Goal: Communication & Community: Participate in discussion

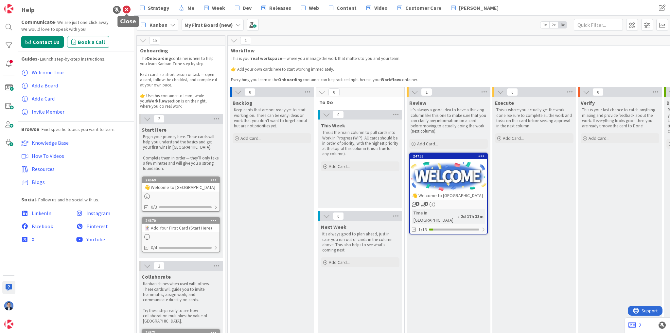
click at [127, 10] on icon at bounding box center [127, 10] width 8 height 8
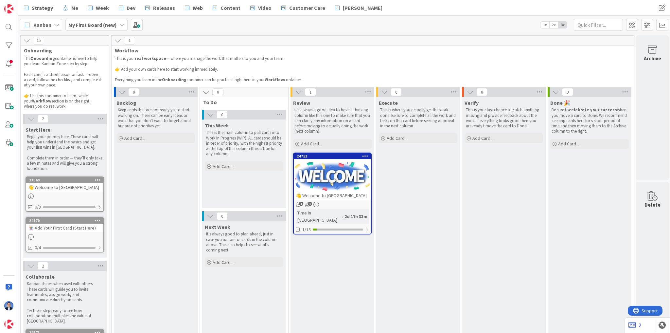
click at [93, 26] on b "My First Board (new)" at bounding box center [92, 25] width 48 height 7
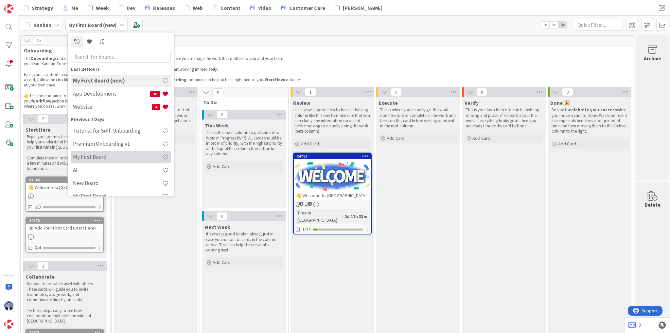
click at [109, 157] on h4 "My First Board" at bounding box center [117, 157] width 89 height 7
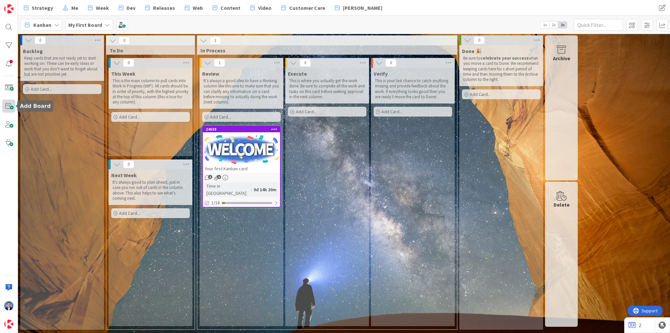
click at [9, 107] on span at bounding box center [8, 105] width 13 height 13
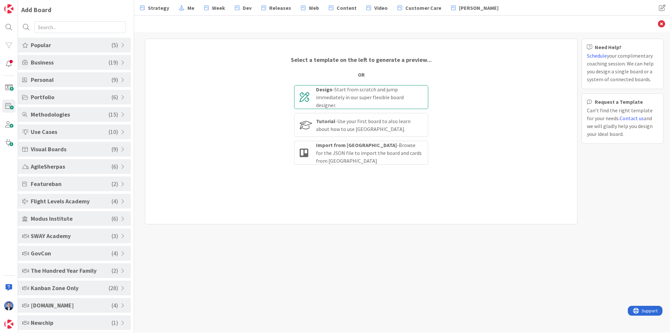
click at [344, 95] on div "Design - Start from scratch and jump immediately in our super flexible board de…" at bounding box center [369, 97] width 107 height 24
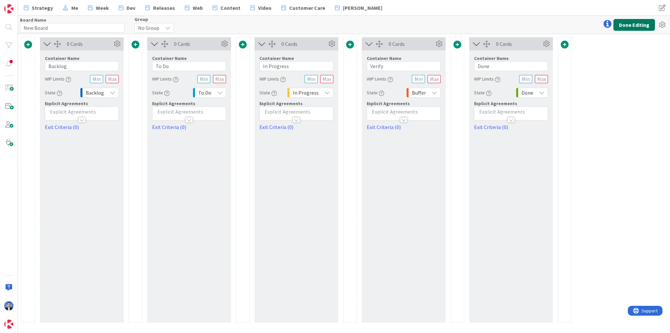
click at [635, 21] on button "Done Editing" at bounding box center [634, 25] width 42 height 12
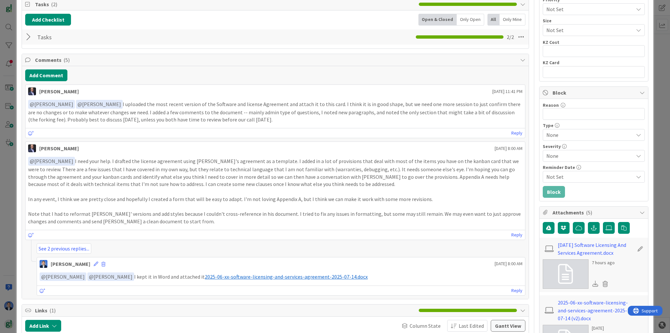
scroll to position [105, 0]
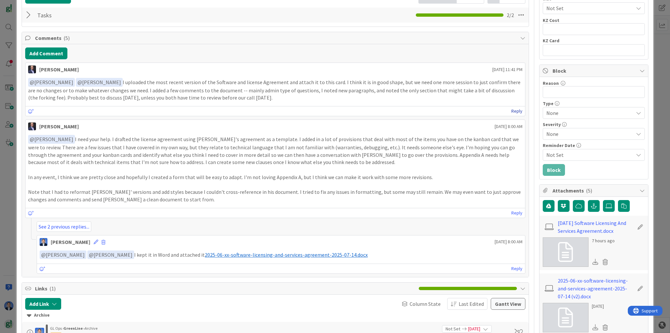
click at [515, 110] on link "Reply" at bounding box center [516, 111] width 11 height 8
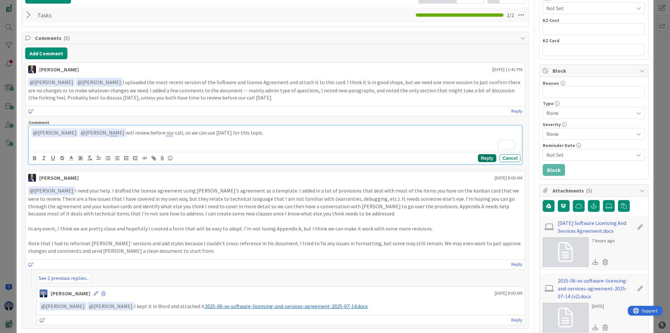
click at [480, 154] on button "Reply" at bounding box center [487, 158] width 18 height 8
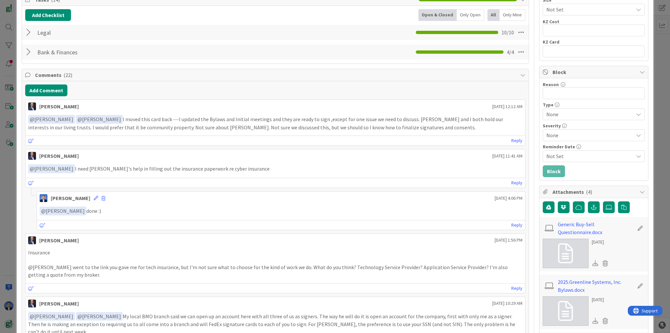
scroll to position [105, 0]
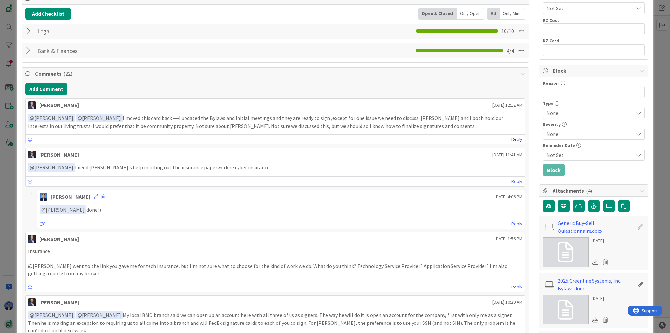
click at [513, 137] on link "Reply" at bounding box center [516, 139] width 11 height 8
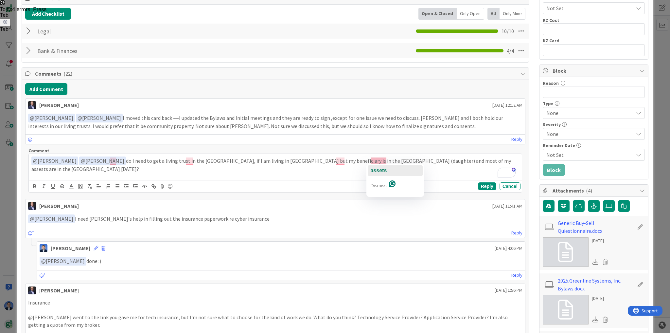
click at [384, 168] on span "assets" at bounding box center [378, 170] width 16 height 6
click at [486, 182] on button "Reply" at bounding box center [487, 186] width 18 height 8
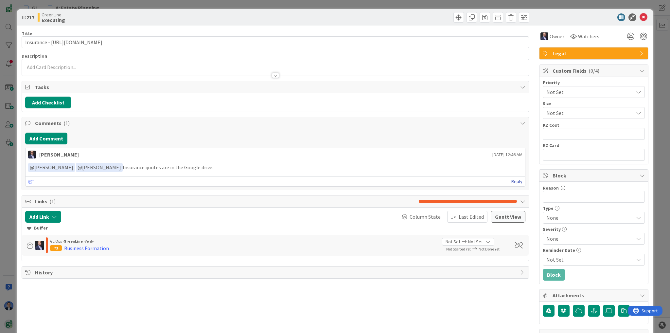
click at [513, 180] on link "Reply" at bounding box center [516, 181] width 11 height 8
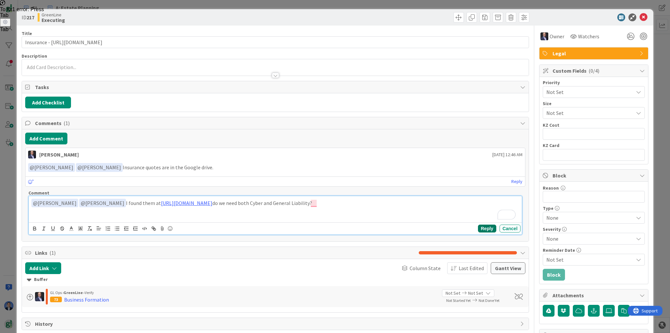
click at [484, 229] on button "Reply" at bounding box center [487, 228] width 18 height 8
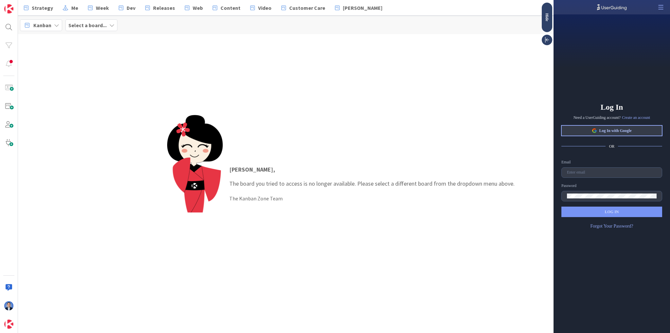
click at [616, 131] on span "Log In with Google" at bounding box center [615, 130] width 32 height 5
click at [320, 68] on div "[PERSON_NAME] , The board you tried to access is no longer available. Please se…" at bounding box center [344, 183] width 652 height 299
click at [593, 128] on icon at bounding box center [594, 129] width 3 height 2
click at [604, 122] on div "Log In Need a UserGuiding account? Create an account Log In with Google OR Emai…" at bounding box center [611, 173] width 116 height 318
click at [604, 130] on span "Log In with Google" at bounding box center [615, 130] width 32 height 5
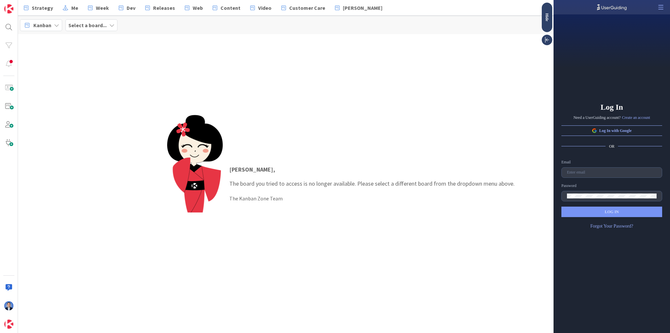
click at [93, 27] on b "Select a board..." at bounding box center [87, 25] width 38 height 7
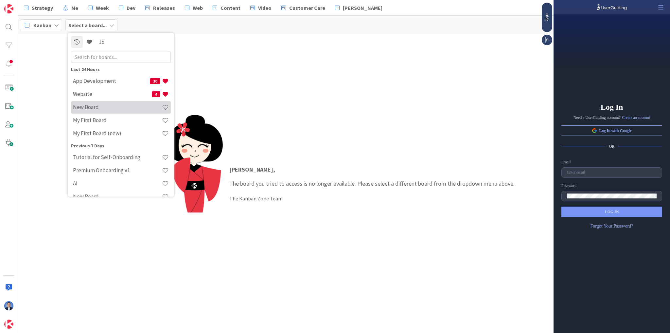
click at [108, 108] on h4 "New Board" at bounding box center [117, 107] width 89 height 7
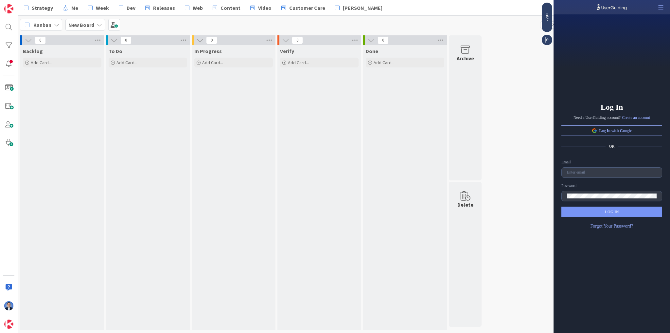
click at [598, 136] on div "Log In Need a UserGuiding account? Create an account Log In with Google OR Emai…" at bounding box center [611, 173] width 116 height 318
click at [599, 134] on button "Log In with Google" at bounding box center [611, 130] width 101 height 10
click at [602, 129] on span "Log In with Google" at bounding box center [615, 130] width 32 height 5
click at [575, 172] on input "text" at bounding box center [612, 172] width 90 height 5
click at [575, 171] on input "text" at bounding box center [612, 172] width 90 height 5
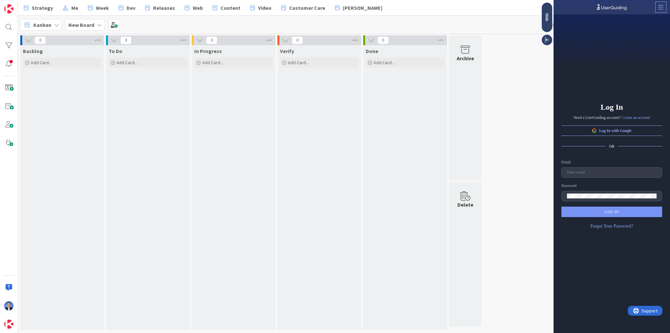
click at [663, 9] on icon at bounding box center [660, 7] width 7 height 7
click at [645, 23] on span "Close the Builder" at bounding box center [635, 23] width 27 height 5
